Goal: Learn about a topic

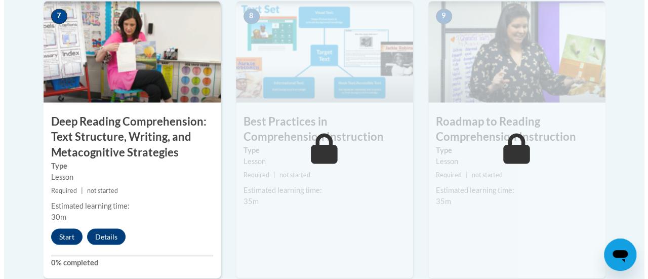
scroll to position [949, 0]
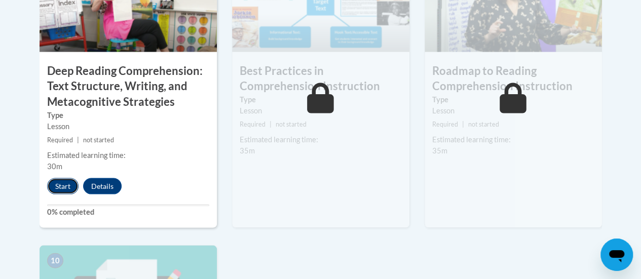
click at [49, 183] on button "Start" at bounding box center [62, 186] width 31 height 16
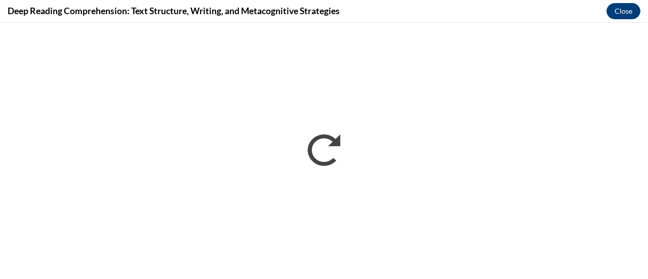
scroll to position [0, 0]
